Goal: Information Seeking & Learning: Find specific page/section

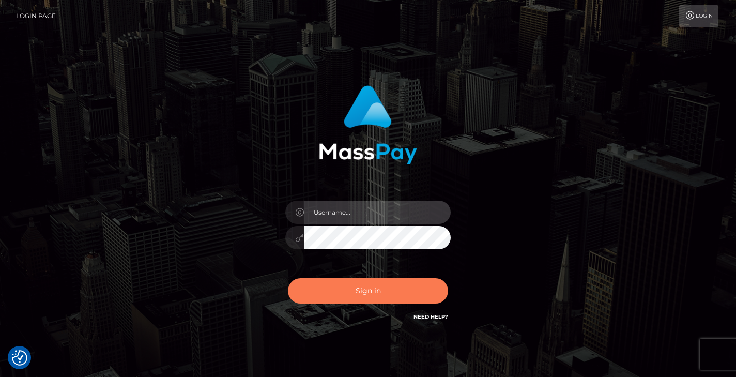
type input "vlad"
click at [369, 279] on button "Sign in" at bounding box center [368, 290] width 160 height 25
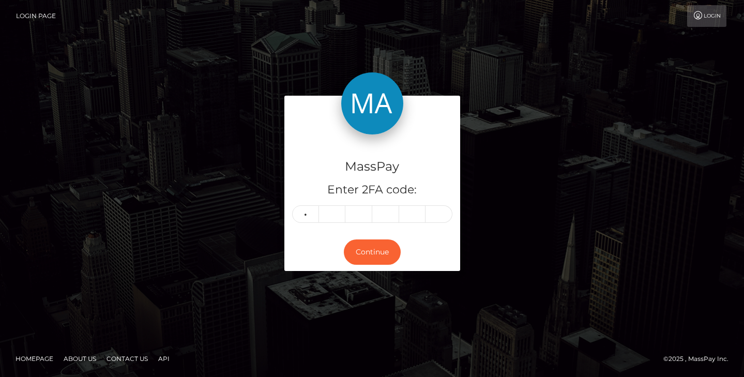
type input "9"
type input "5"
type input "8"
type input "9"
type input "8"
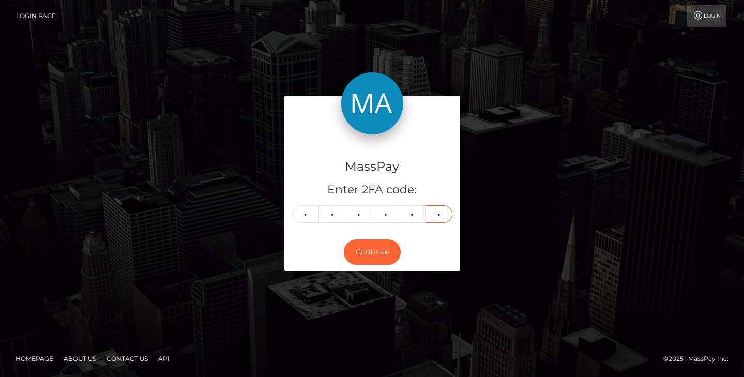
type input "0"
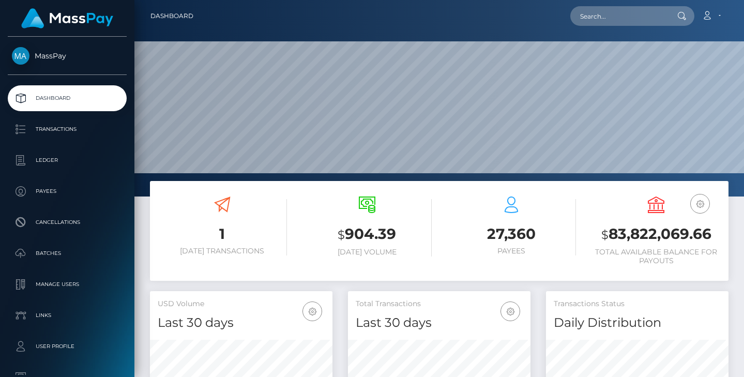
scroll to position [183, 182]
click at [634, 20] on input "text" at bounding box center [618, 16] width 97 height 20
paste input "mjones@nvisionu.com"
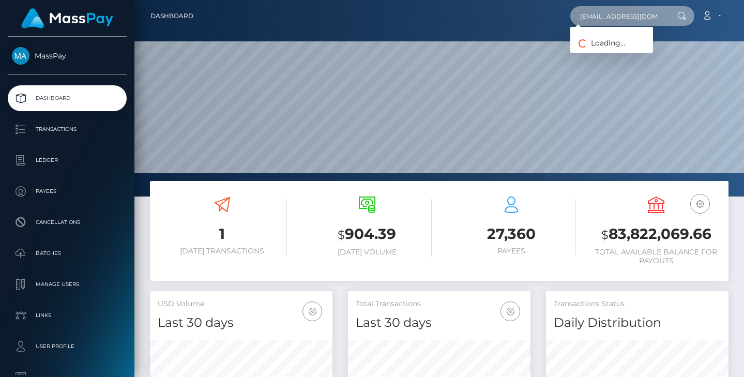
type input "mjones@nvisionu.com"
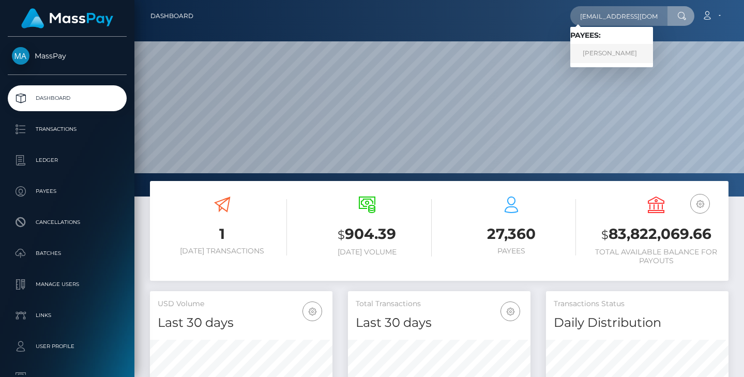
click at [608, 47] on link "Melissa Jones" at bounding box center [611, 53] width 83 height 19
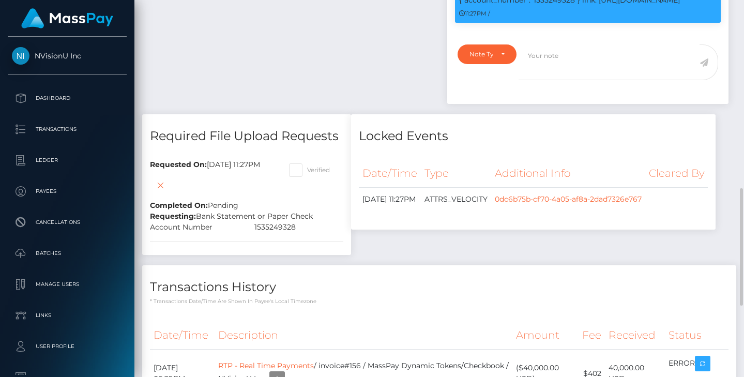
scroll to position [722, 0]
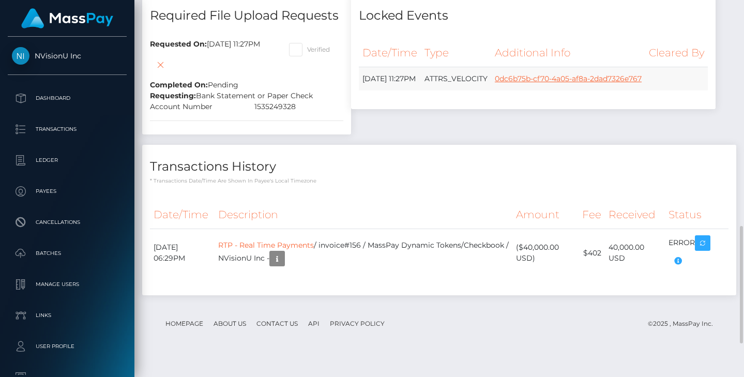
click at [495, 83] on link "0dc6b75b-cf70-4a05-af8a-2dad7326e767" at bounding box center [568, 78] width 147 height 9
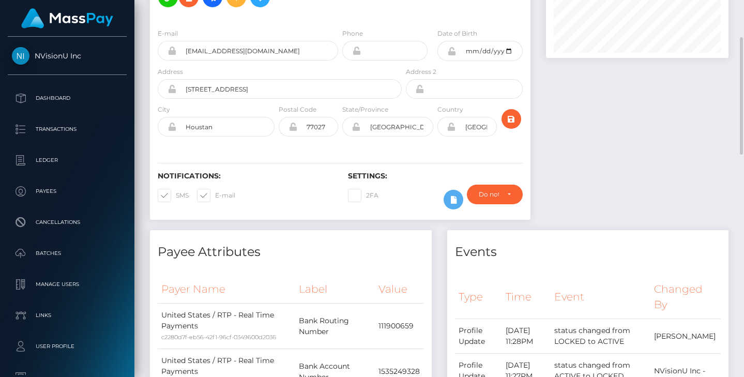
scroll to position [0, 0]
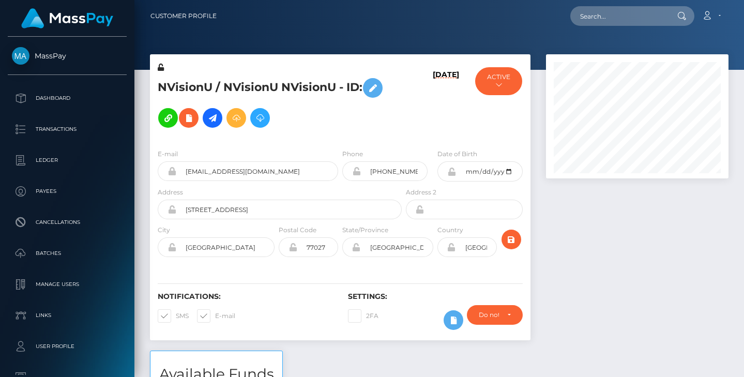
scroll to position [124, 182]
click at [392, 126] on h5 "NVisionU / NVisionU NVisionU - ID:" at bounding box center [277, 103] width 238 height 60
click at [505, 81] on button "ACTIVE" at bounding box center [498, 81] width 47 height 28
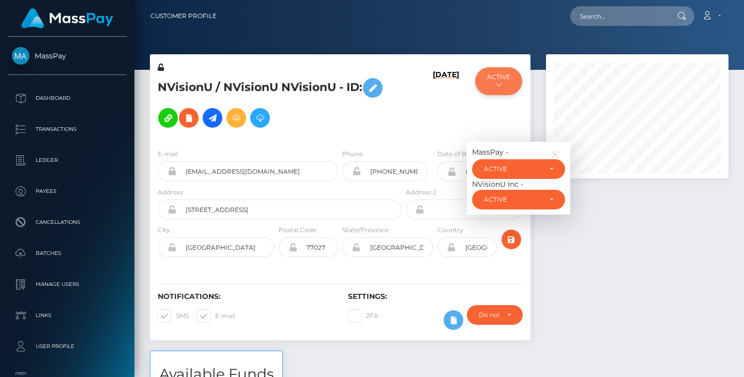
click at [505, 81] on button "ACTIVE" at bounding box center [498, 81] width 47 height 28
click at [320, 125] on h5 "NVisionU / NVisionU NVisionU - ID:" at bounding box center [277, 103] width 238 height 60
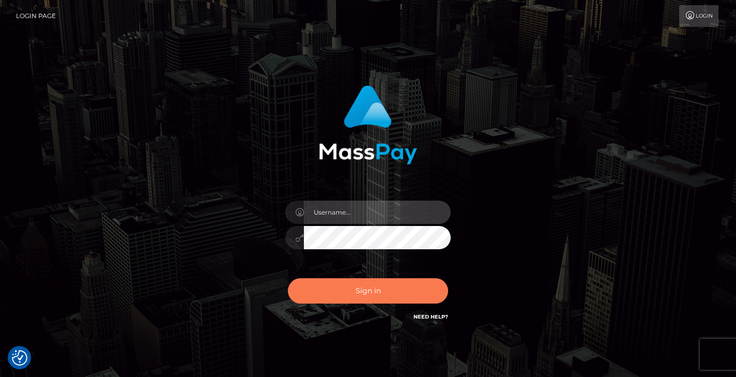
type input "vlad"
click at [333, 284] on button "Sign in" at bounding box center [368, 290] width 160 height 25
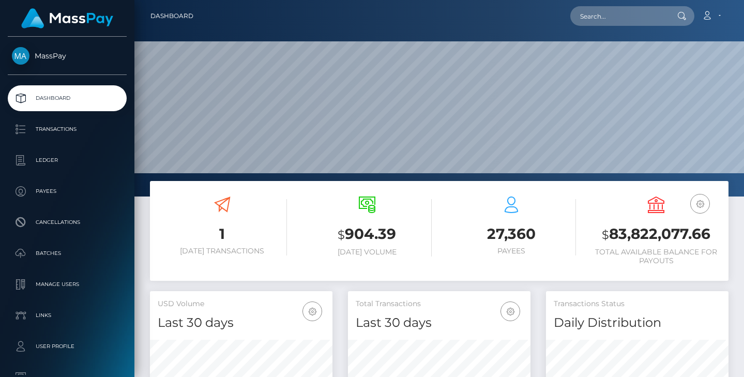
scroll to position [183, 182]
click at [622, 20] on input "text" at bounding box center [618, 16] width 97 height 20
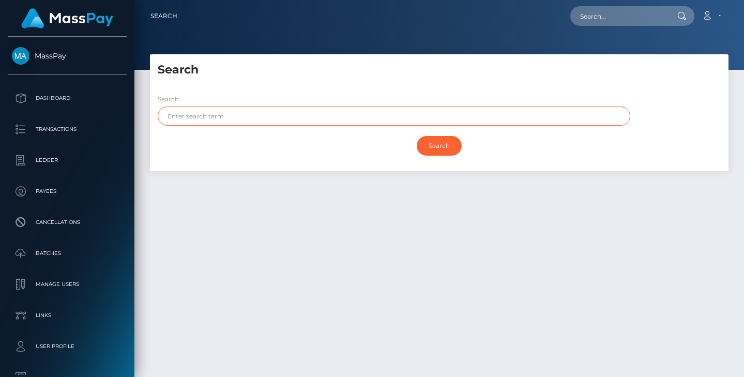
click at [252, 115] on input "text" at bounding box center [394, 115] width 472 height 19
type input "lili"
click at [417, 136] on input "Search" at bounding box center [439, 146] width 45 height 20
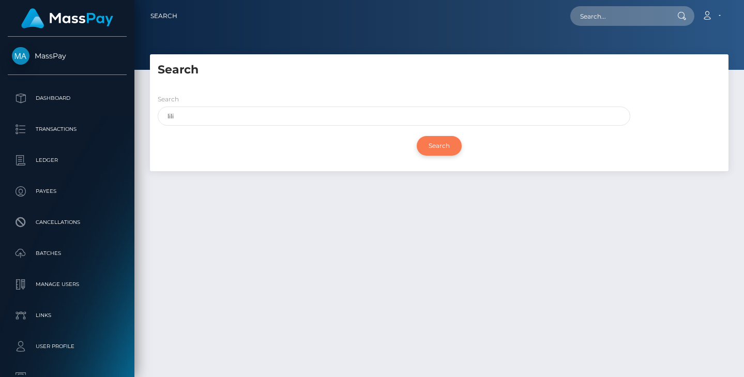
click at [429, 143] on input "Search" at bounding box center [439, 146] width 45 height 20
click at [305, 151] on div "Search" at bounding box center [439, 146] width 563 height 30
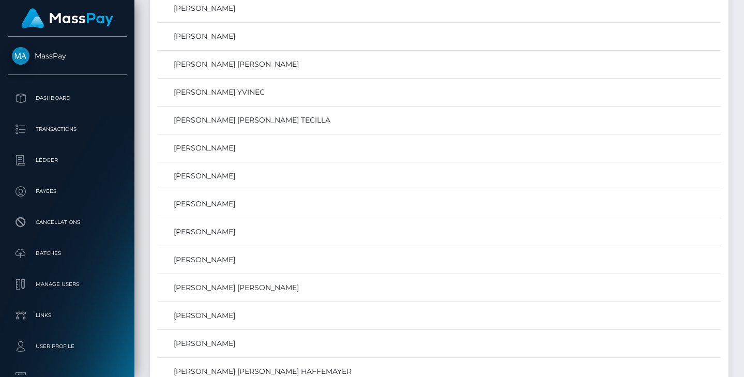
scroll to position [1157, 0]
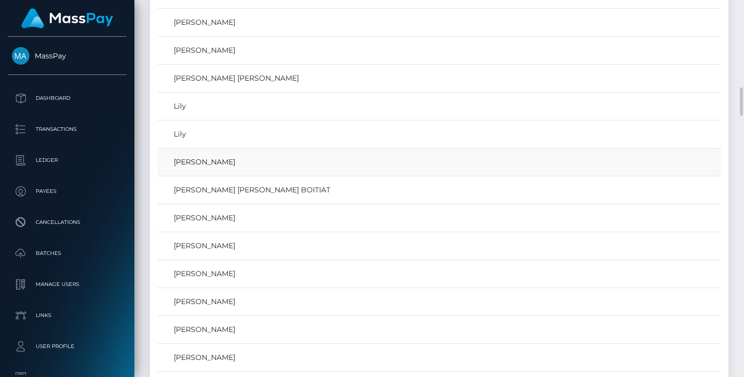
click at [189, 164] on link "lili bunny" at bounding box center [439, 162] width 556 height 15
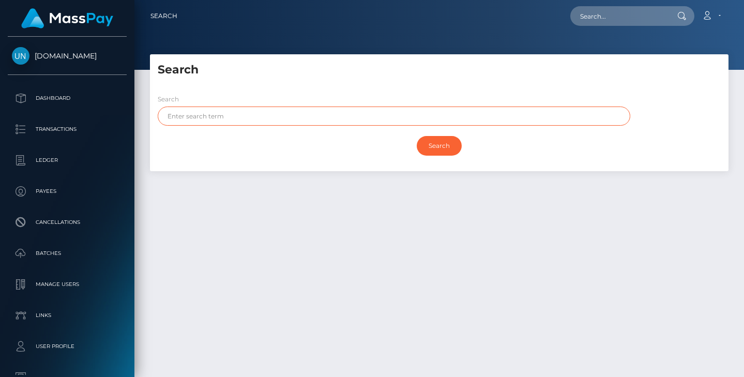
click at [215, 124] on input "text" at bounding box center [394, 115] width 472 height 19
type input "lili"
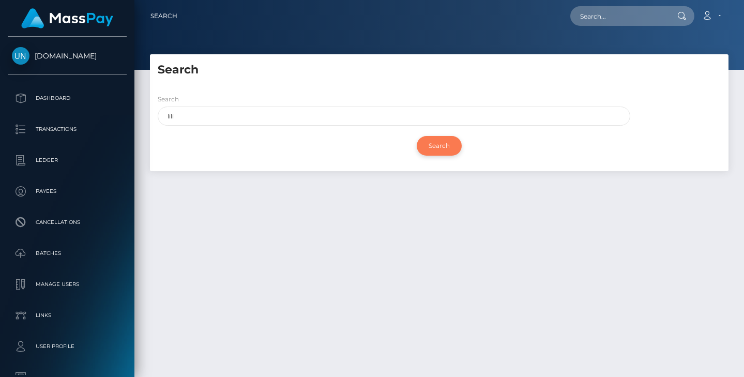
click at [450, 145] on input "Search" at bounding box center [439, 146] width 45 height 20
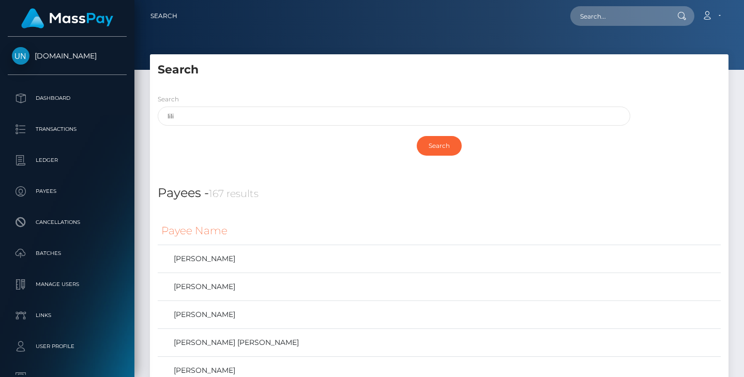
click at [292, 157] on div "Search" at bounding box center [439, 146] width 563 height 30
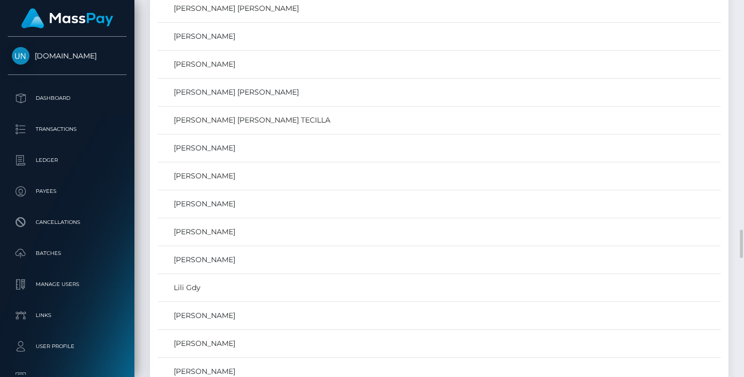
scroll to position [3417, 0]
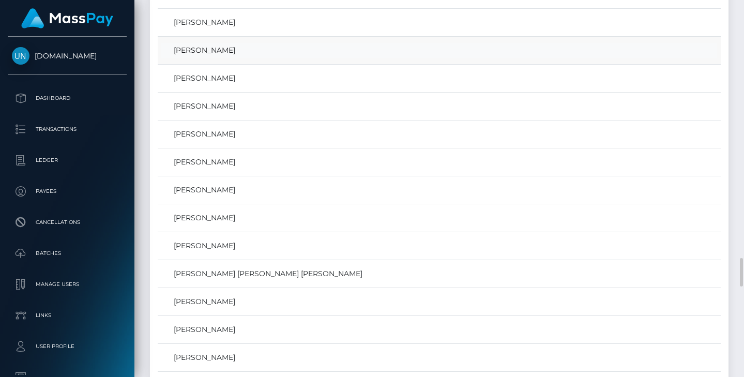
click at [188, 50] on link "LILI NGUYEN" at bounding box center [439, 50] width 556 height 15
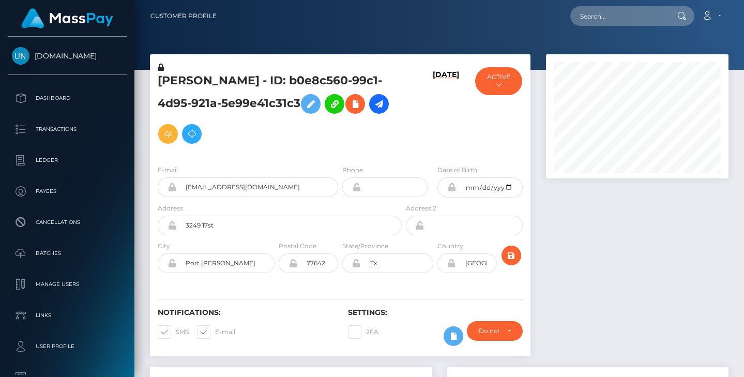
scroll to position [124, 182]
click at [502, 83] on button "ACTIVE" at bounding box center [498, 81] width 47 height 28
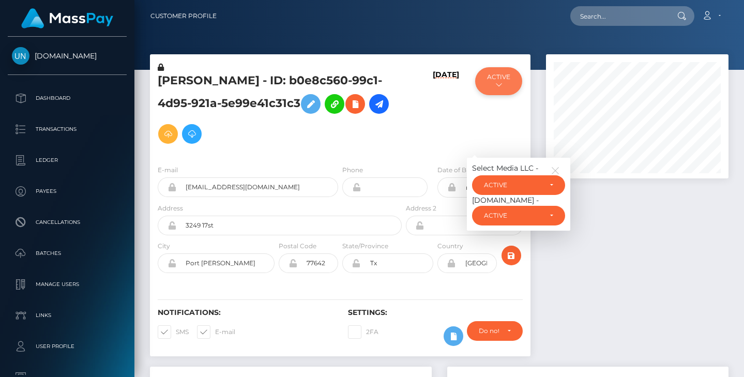
click at [502, 83] on button "ACTIVE" at bounding box center [498, 81] width 47 height 28
click at [367, 136] on h5 "LILI NGUYEN - ID: b0e8c560-99c1-4d95-921a-5e99e41c31c3" at bounding box center [277, 111] width 238 height 76
click at [303, 137] on h5 "LILI NGUYEN - ID: b0e8c560-99c1-4d95-921a-5e99e41c31c3" at bounding box center [277, 111] width 238 height 76
click at [556, 168] on icon "button" at bounding box center [554, 170] width 9 height 9
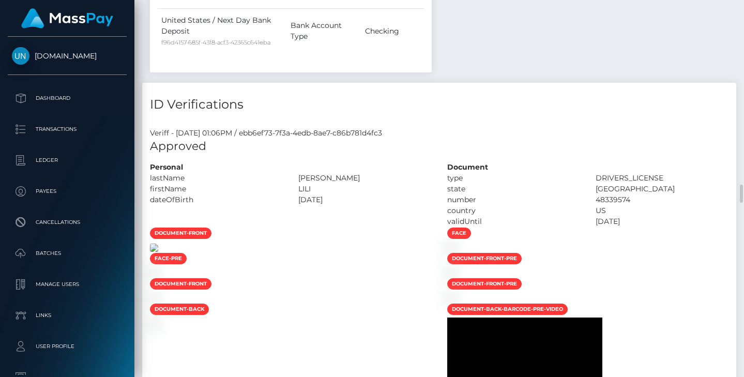
scroll to position [1324, 0]
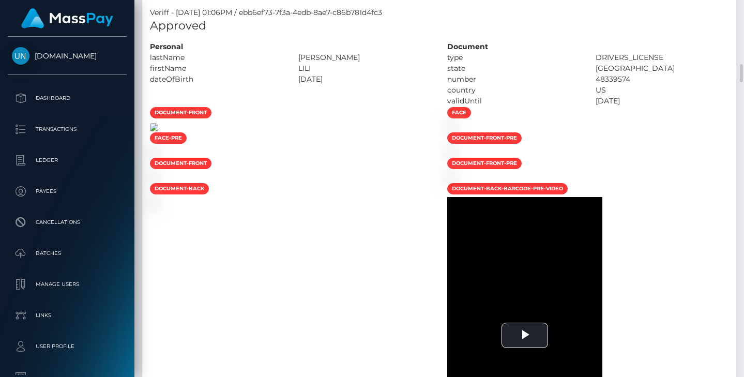
click at [158, 131] on img at bounding box center [154, 127] width 8 height 8
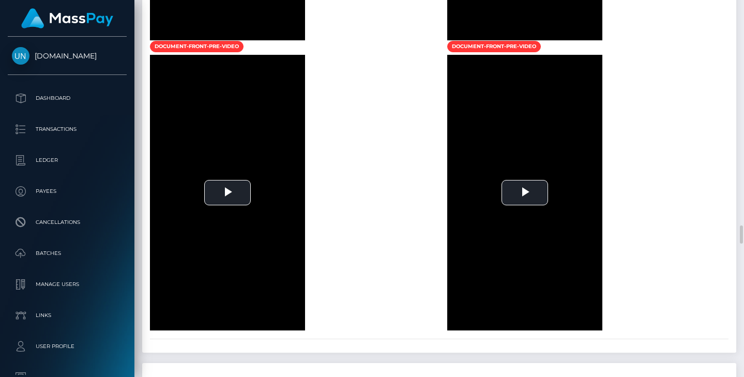
scroll to position [2288, 0]
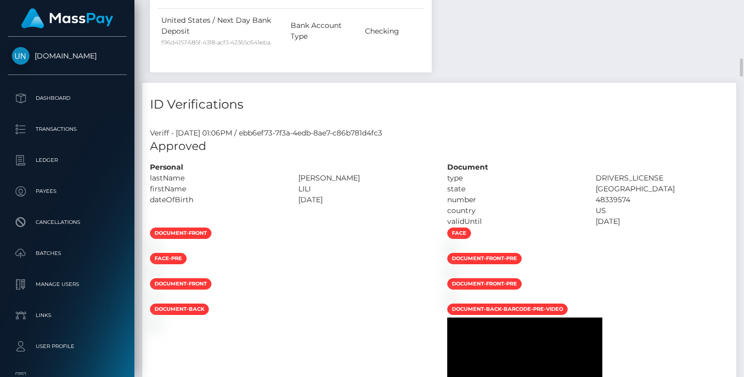
scroll to position [1084, 0]
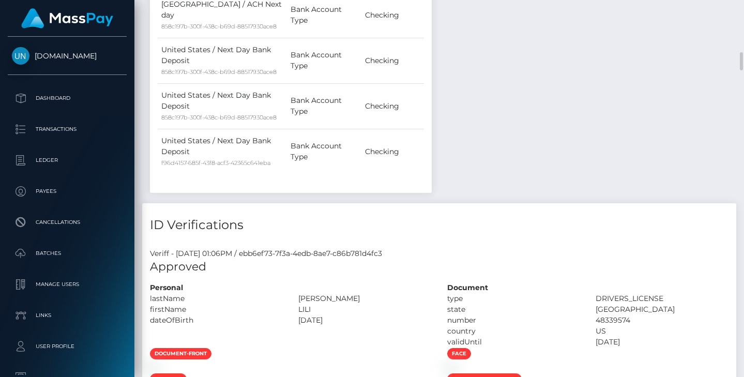
click at [289, 248] on div "Veriff - August 19, 2024 01:06PM / ebb6ef73-7f3a-4edb-8ae7-c86b781d4fc3" at bounding box center [439, 253] width 594 height 11
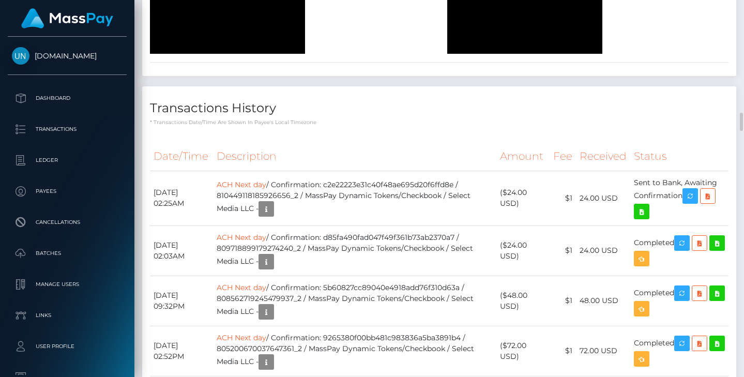
scroll to position [2444, 0]
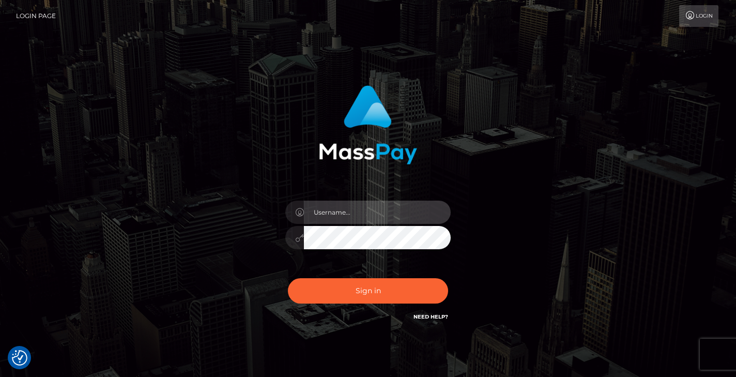
type input "[PERSON_NAME]"
click at [366, 270] on div "vlad" at bounding box center [367, 232] width 181 height 79
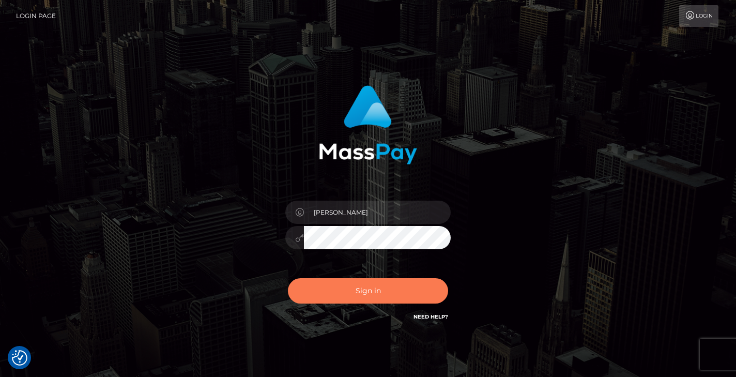
click at [365, 284] on button "Sign in" at bounding box center [368, 290] width 160 height 25
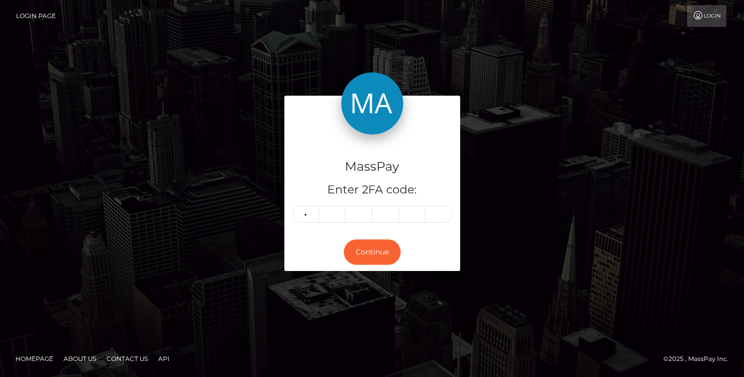
type input "6"
type input "0"
type input "8"
type input "7"
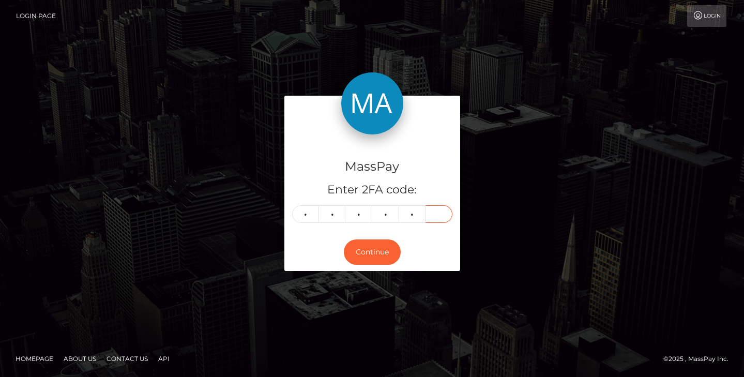
type input "6"
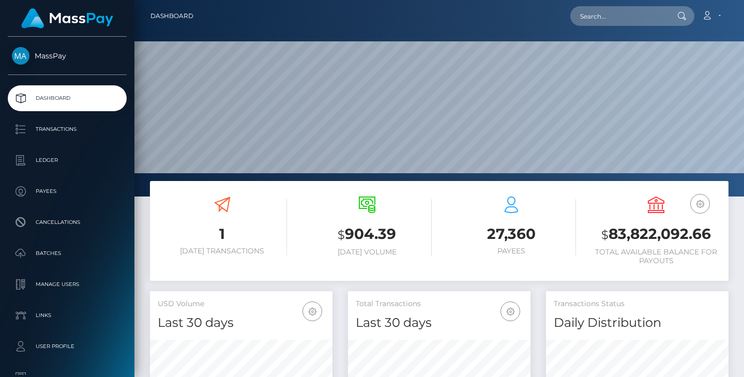
scroll to position [183, 182]
click at [618, 5] on div "Loading... Loading... Account Edit Profile Logout" at bounding box center [465, 16] width 526 height 22
click at [615, 13] on input "text" at bounding box center [618, 16] width 97 height 20
paste input "[EMAIL_ADDRESS][DOMAIN_NAME]"
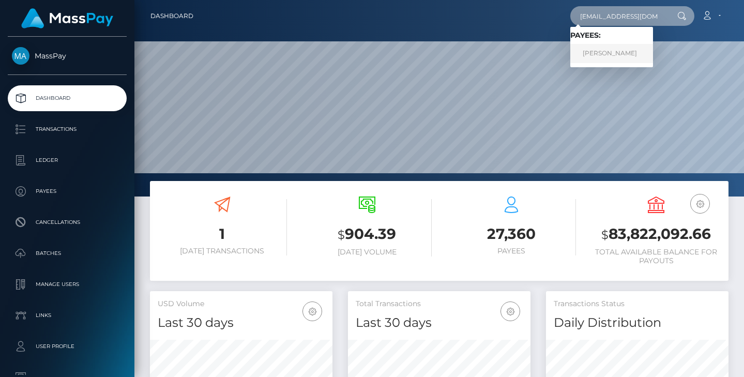
type input "[EMAIL_ADDRESS][DOMAIN_NAME]"
click at [627, 48] on link "Melissa Jones" at bounding box center [611, 53] width 83 height 19
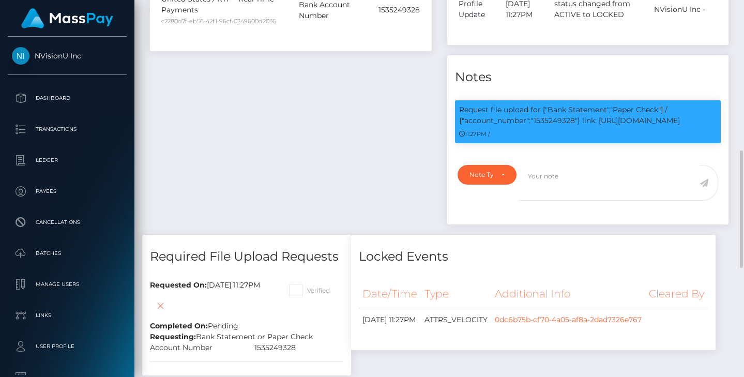
scroll to position [602, 0]
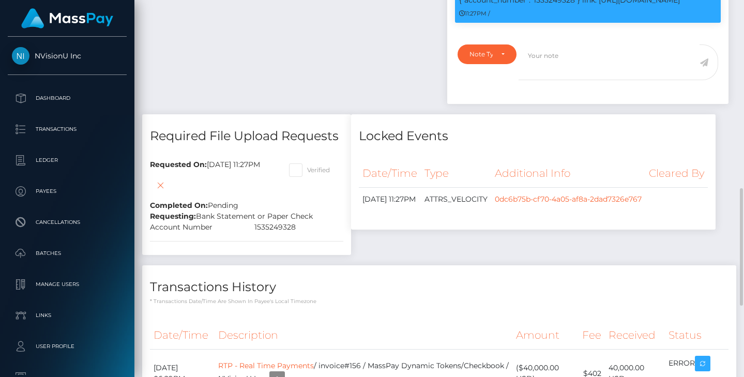
click at [307, 167] on span at bounding box center [307, 170] width 0 height 8
click at [314, 167] on input "Verified" at bounding box center [310, 166] width 7 height 7
checkbox input "true"
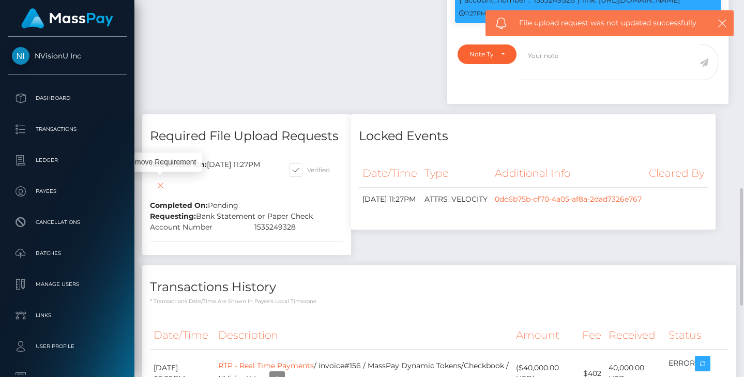
scroll to position [124, 182]
click at [157, 184] on icon at bounding box center [160, 185] width 12 height 13
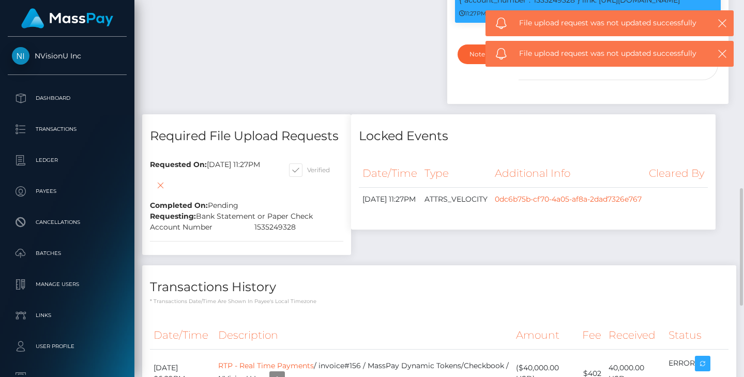
click at [498, 162] on div "Payee Attributes Payer Name Label Value [GEOGRAPHIC_DATA] / RTP - Real Time Pay…" at bounding box center [439, 86] width 594 height 677
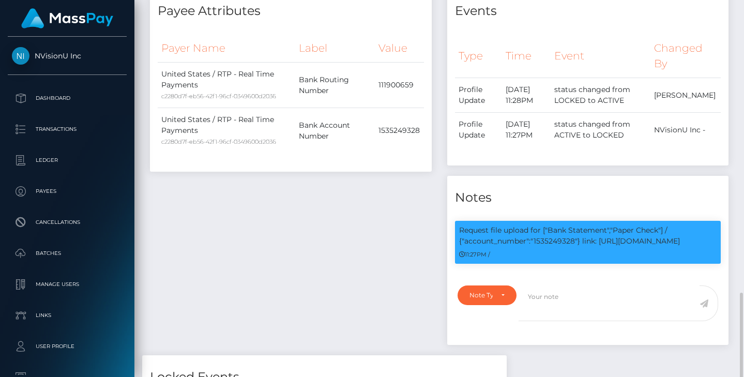
scroll to position [482, 0]
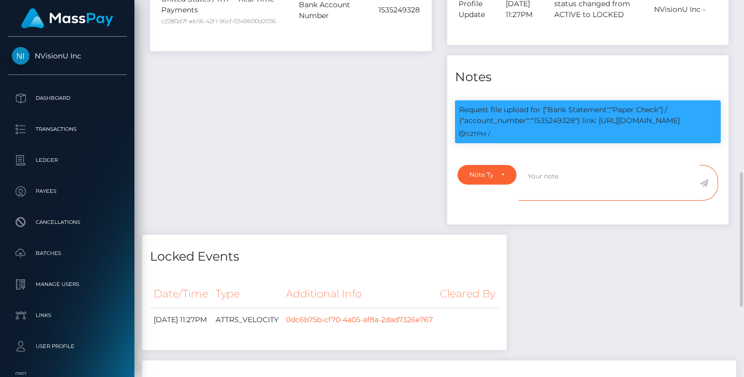
click at [561, 172] on textarea at bounding box center [608, 183] width 181 height 36
click at [327, 218] on div "Payee Attributes Payer Name Label Value United States / RTP - Real Time Payment…" at bounding box center [290, 52] width 297 height 366
click at [341, 321] on link "0dc6b75b-cf70-4a05-af8a-2dad7326e767" at bounding box center [359, 319] width 147 height 9
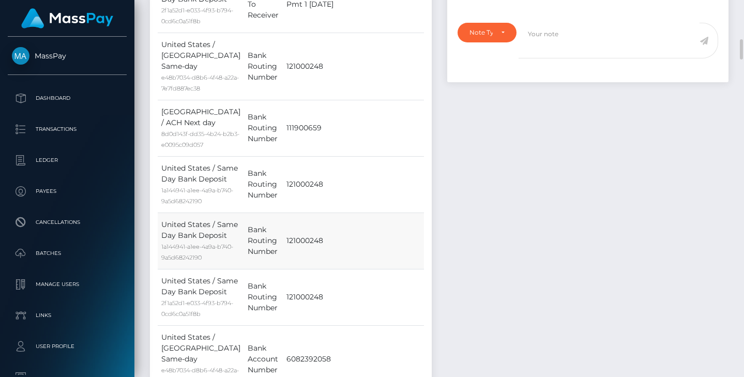
scroll to position [361, 0]
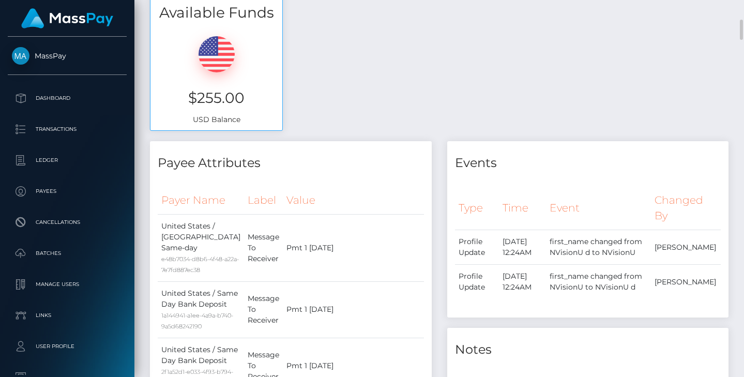
click at [369, 98] on div "Available Funds $255.00 USD Balance" at bounding box center [439, 65] width 594 height 152
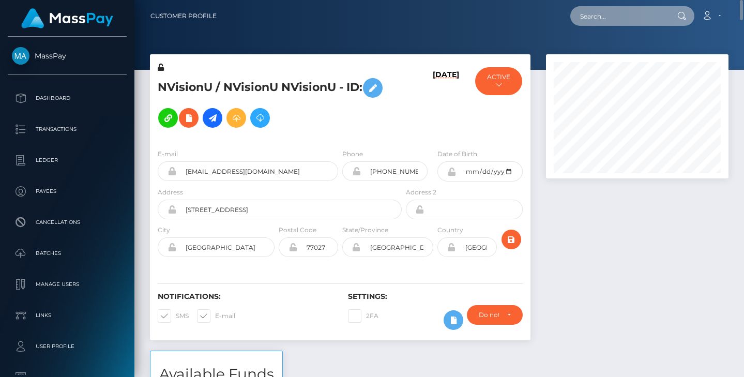
paste input "mjones@nvisionu.com"
type input "mjones@nvisionu.com"
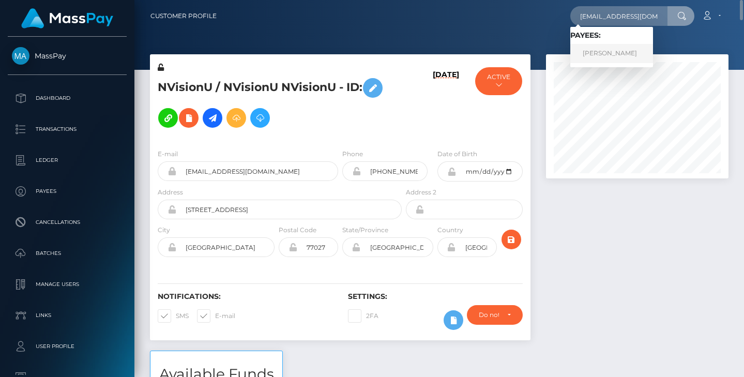
click at [613, 48] on link "Melissa Jones" at bounding box center [611, 53] width 83 height 19
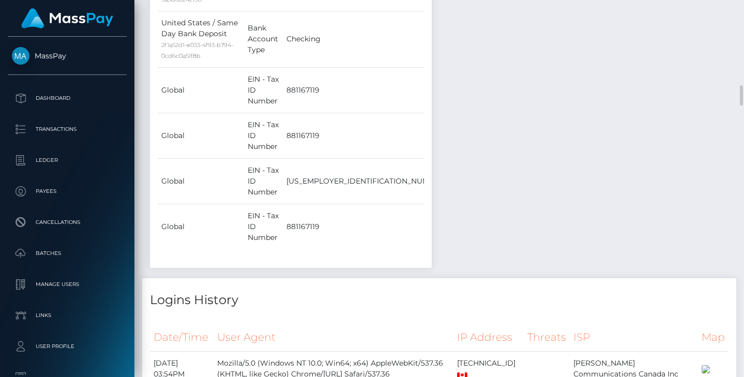
scroll to position [2047, 0]
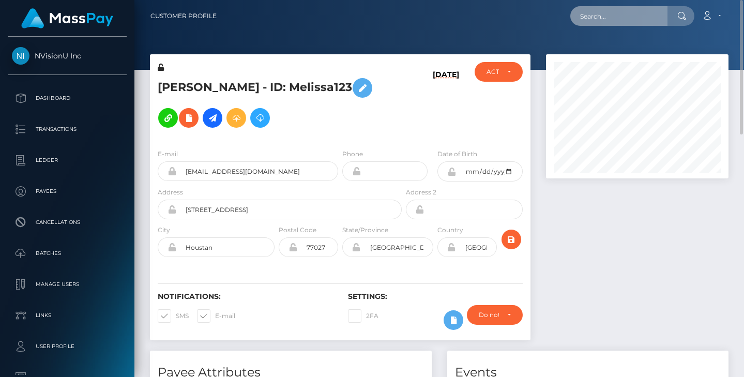
click at [602, 11] on input "text" at bounding box center [618, 16] width 97 height 20
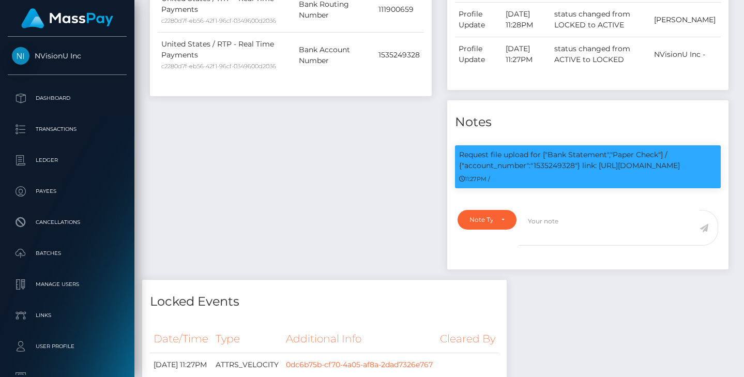
scroll to position [124, 182]
click at [389, 173] on div "Payee Attributes Payer Name Label Value United States / RTP - Real Time Payment…" at bounding box center [290, 97] width 297 height 366
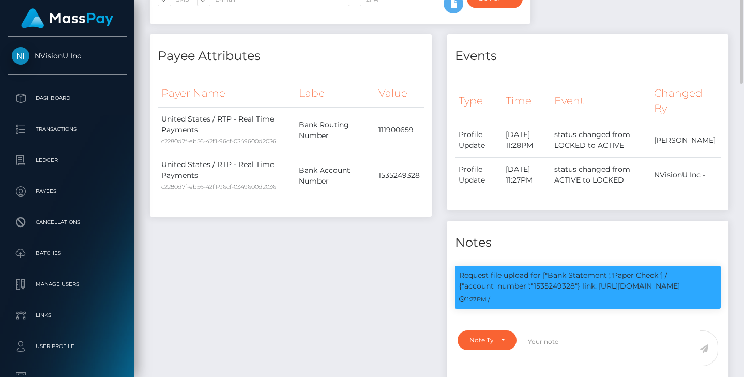
scroll to position [196, 0]
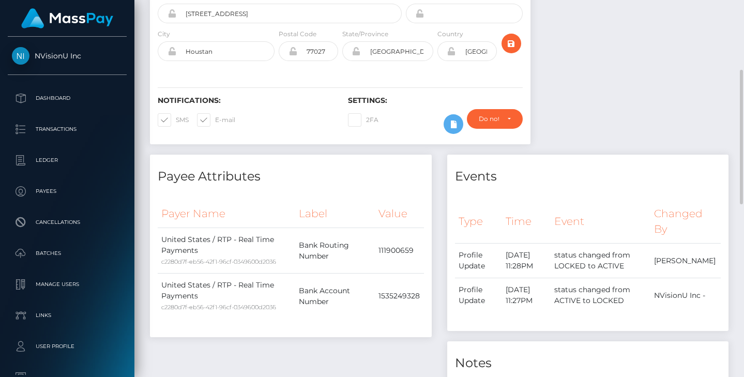
click at [366, 160] on div "Payee Attributes" at bounding box center [291, 170] width 282 height 31
click at [547, 112] on div at bounding box center [637, 6] width 198 height 296
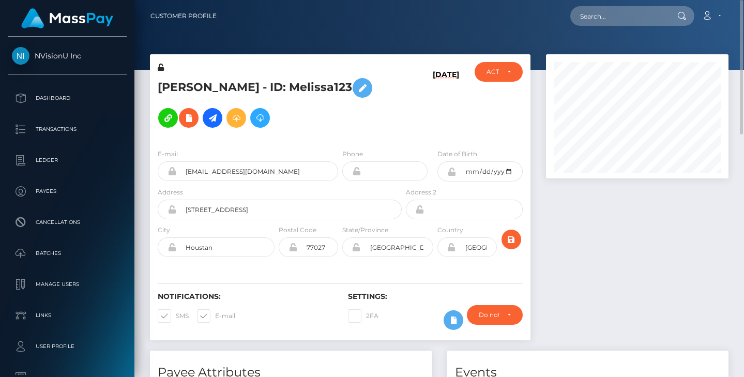
click at [533, 107] on div "[PERSON_NAME] - ID: Melissa123 [DATE] ACTIVE DEACTIVE" at bounding box center [340, 202] width 396 height 296
click at [464, 109] on div "[DATE]" at bounding box center [436, 101] width 64 height 79
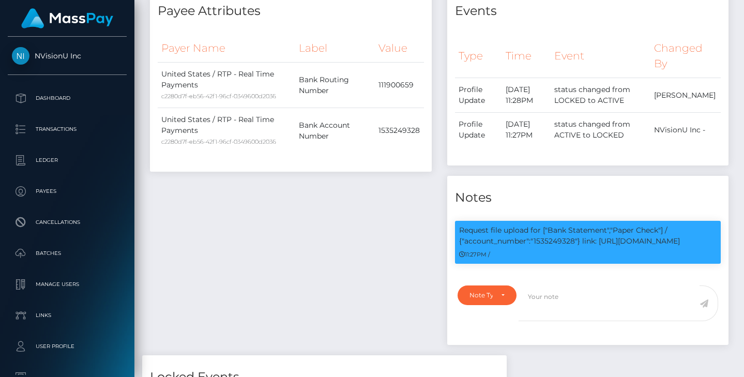
scroll to position [677, 0]
